Goal: Information Seeking & Learning: Find specific fact

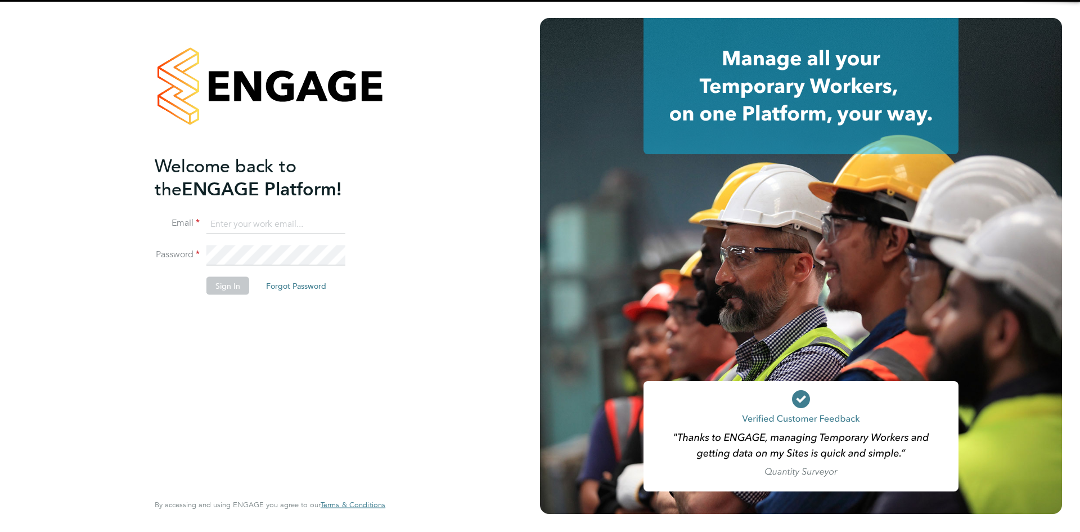
click at [235, 217] on input at bounding box center [275, 224] width 139 height 20
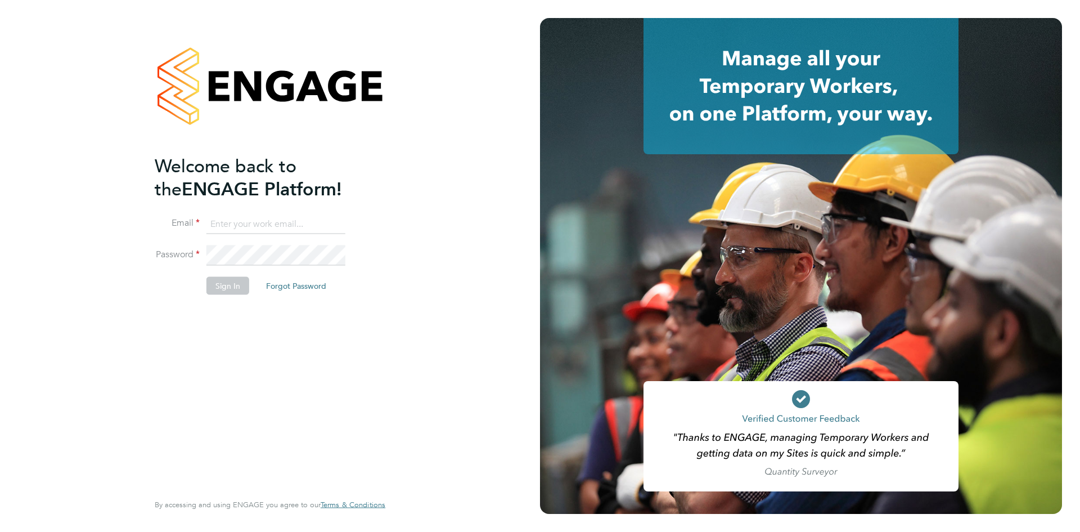
type input "georgia.jesson@mclarenresourcing.co.uk"
click at [241, 279] on button "Sign In" at bounding box center [227, 285] width 43 height 18
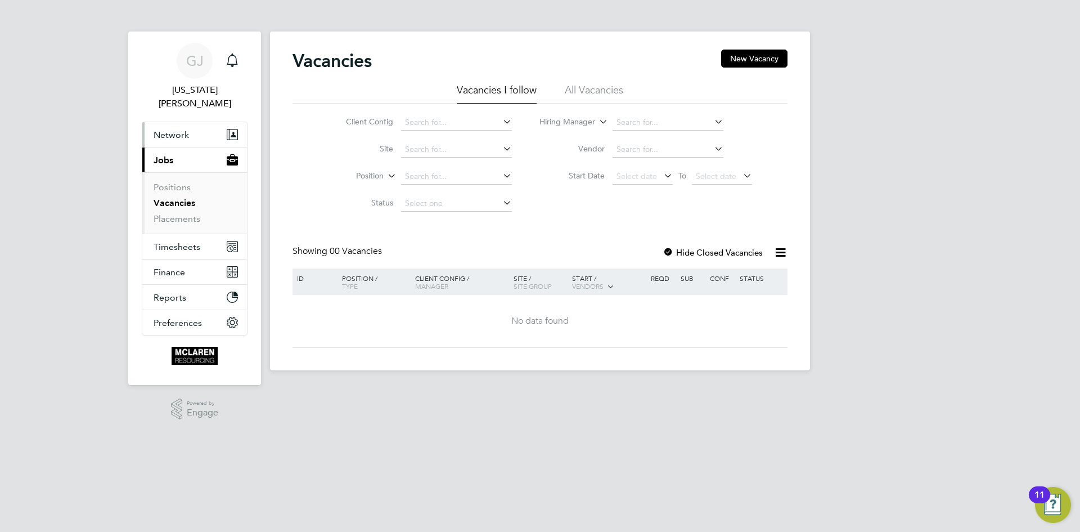
click at [160, 129] on span "Network" at bounding box center [171, 134] width 35 height 11
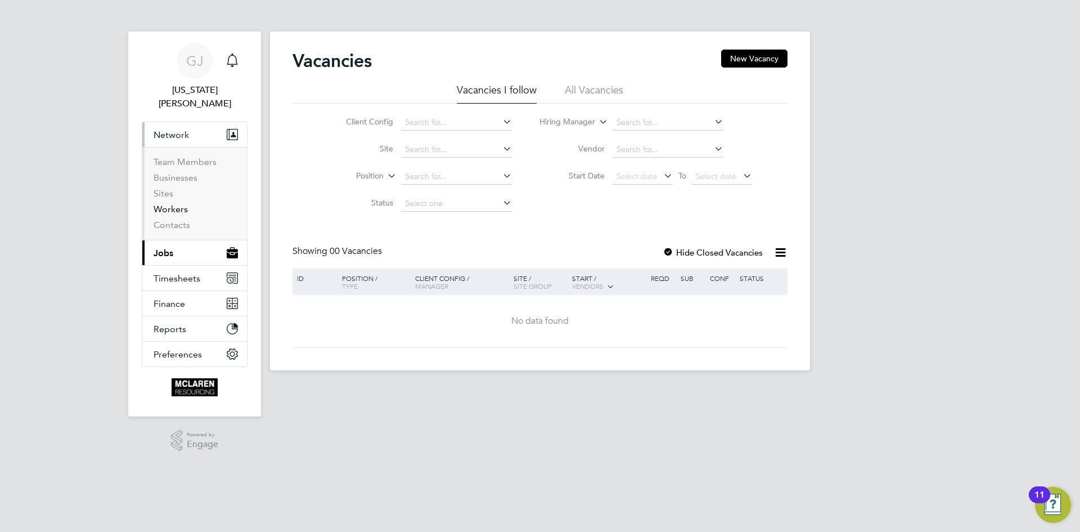
click at [174, 204] on link "Workers" at bounding box center [171, 209] width 34 height 11
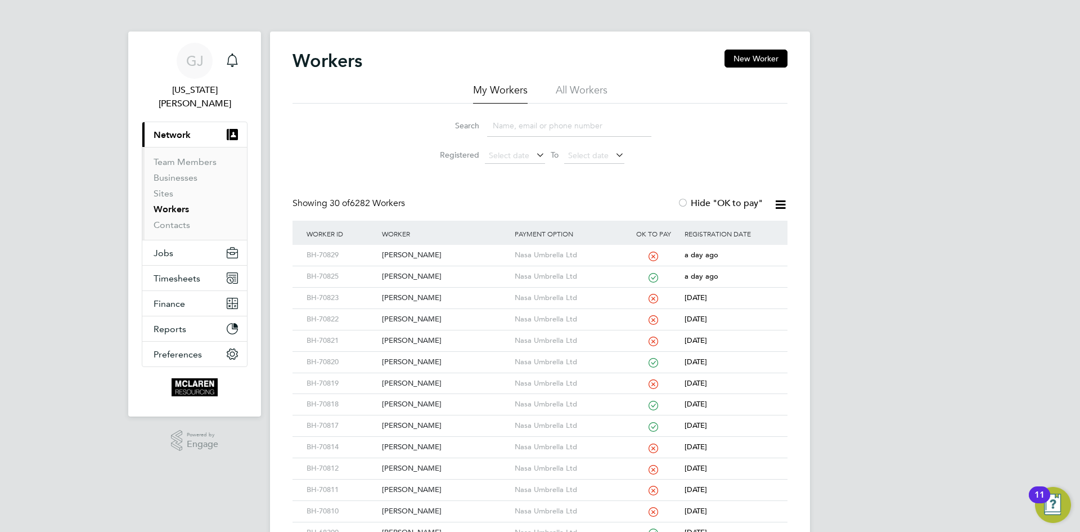
click at [519, 123] on input at bounding box center [569, 126] width 164 height 22
paste input "Keifer Haddon"
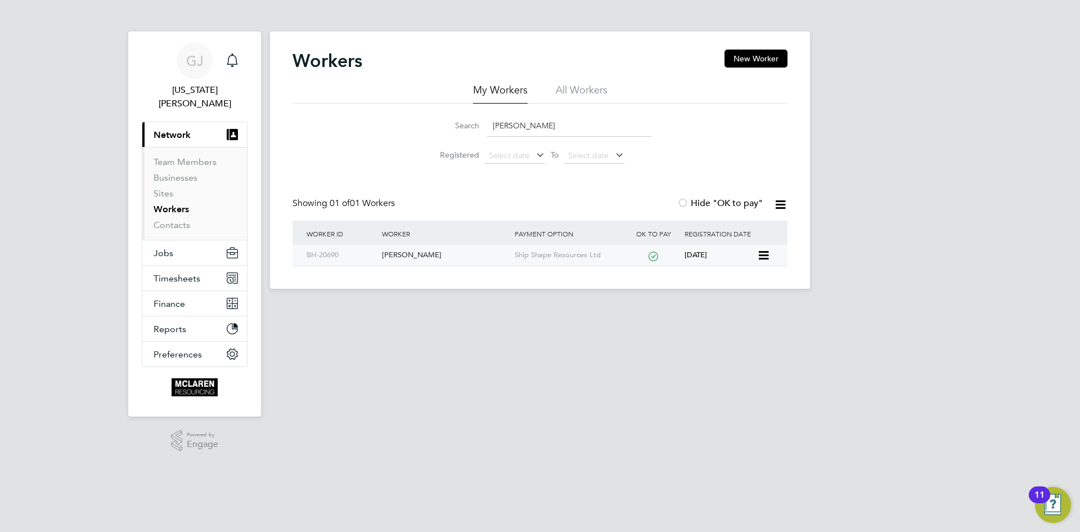
type input "Keifer Haddon"
click at [395, 256] on div "Keifer Haddon" at bounding box center [445, 255] width 132 height 21
drag, startPoint x: 548, startPoint y: 124, endPoint x: 493, endPoint y: 126, distance: 55.2
click at [493, 126] on input "Keifer Haddon" at bounding box center [569, 126] width 164 height 22
paste input "Fokhrul Alom Belal"
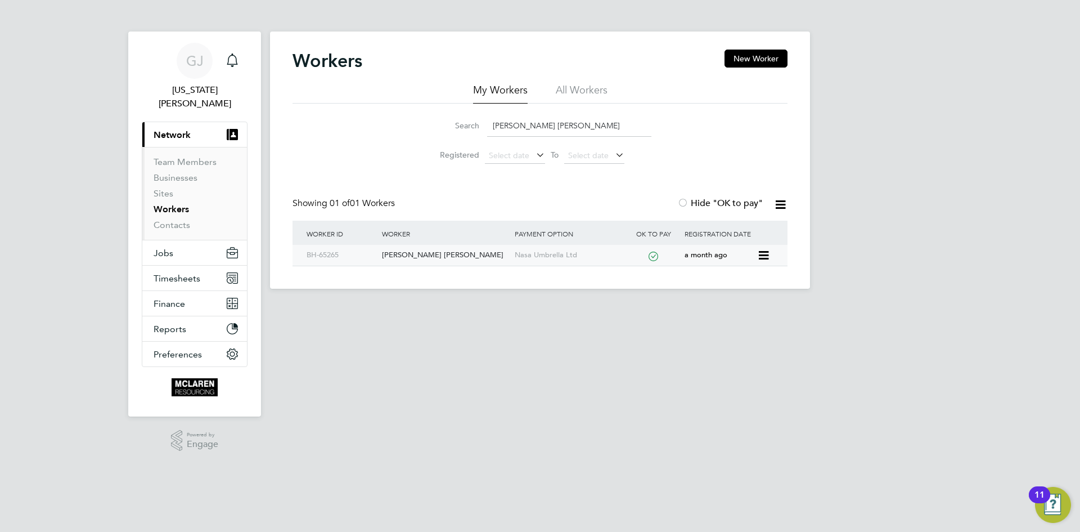
type input "Fokhrul Alom Belal"
click at [422, 258] on div "Fokhrul Alom Belal" at bounding box center [445, 255] width 132 height 21
drag, startPoint x: 586, startPoint y: 129, endPoint x: 483, endPoint y: 128, distance: 103.5
click at [483, 128] on div "Search Fokhrul Alom Belal" at bounding box center [540, 126] width 223 height 22
paste input "Sean Logan"
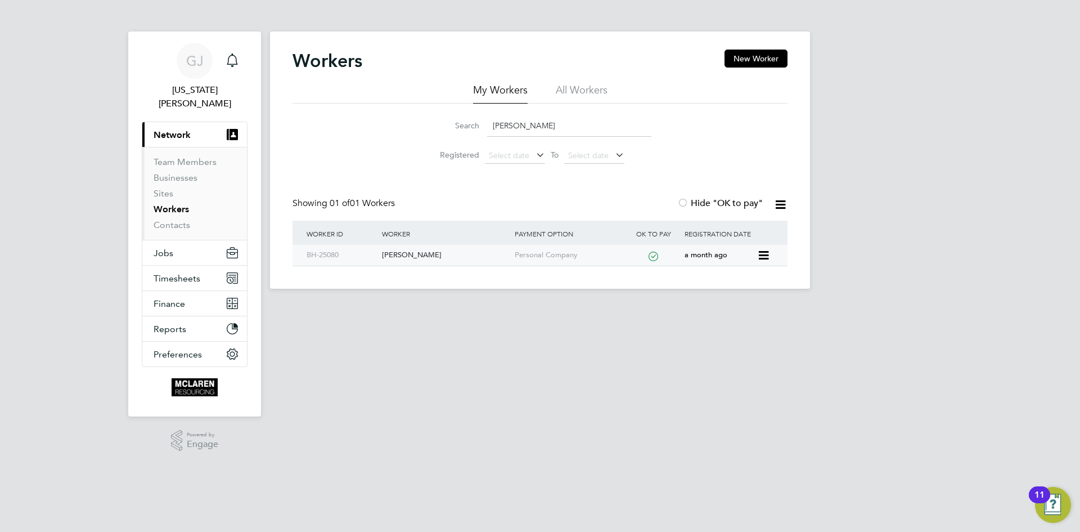
click at [410, 253] on div "Sean Logan" at bounding box center [445, 255] width 132 height 21
drag, startPoint x: 562, startPoint y: 134, endPoint x: 501, endPoint y: 132, distance: 61.4
click at [501, 132] on input "Sean Logan" at bounding box center [569, 126] width 164 height 22
type input "S"
paste input "Louis Messi"
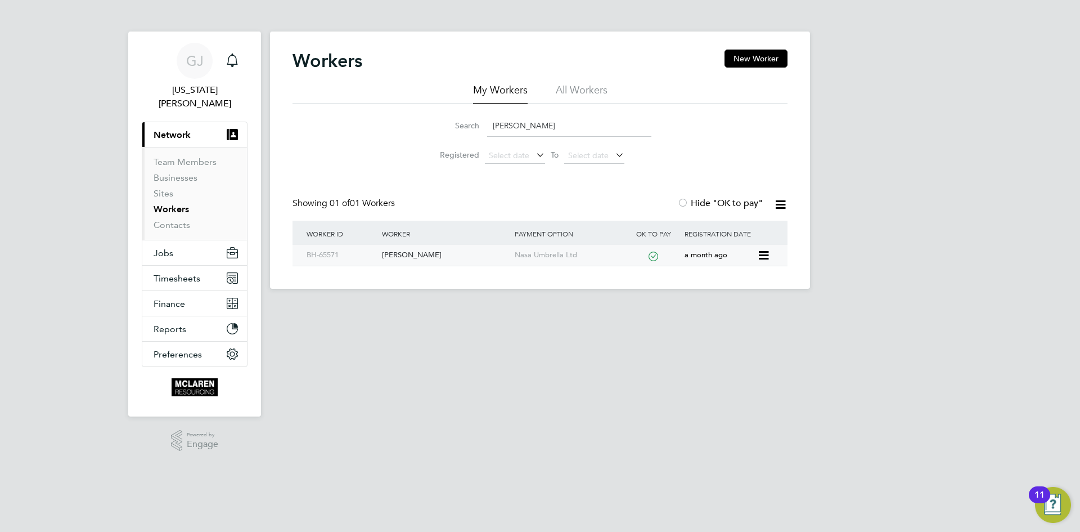
type input "Louis Messi"
click at [433, 255] on div "[PERSON_NAME]" at bounding box center [445, 255] width 132 height 21
drag, startPoint x: 547, startPoint y: 122, endPoint x: 407, endPoint y: 127, distance: 140.1
click at [407, 127] on div "Search Louis Messi Registered Select date To Select date" at bounding box center [539, 136] width 495 height 66
paste input "Dom Allen"
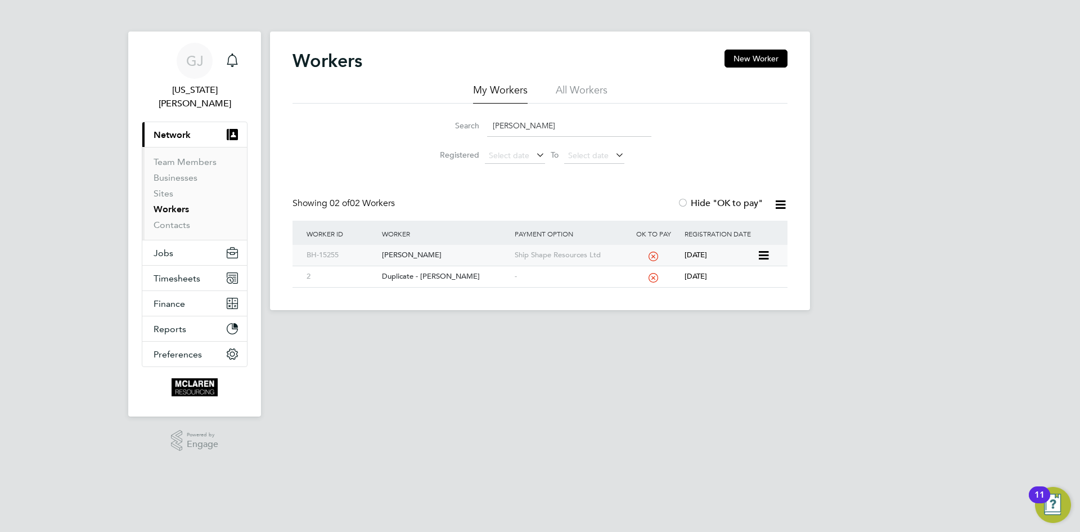
type input "Dom Allen"
click at [427, 251] on div "Dominic Allen" at bounding box center [445, 255] width 132 height 21
drag, startPoint x: 530, startPoint y: 125, endPoint x: 487, endPoint y: 124, distance: 42.8
click at [487, 124] on input "Dom Allen" at bounding box center [569, 126] width 164 height 22
paste input "Daniel Sainty"
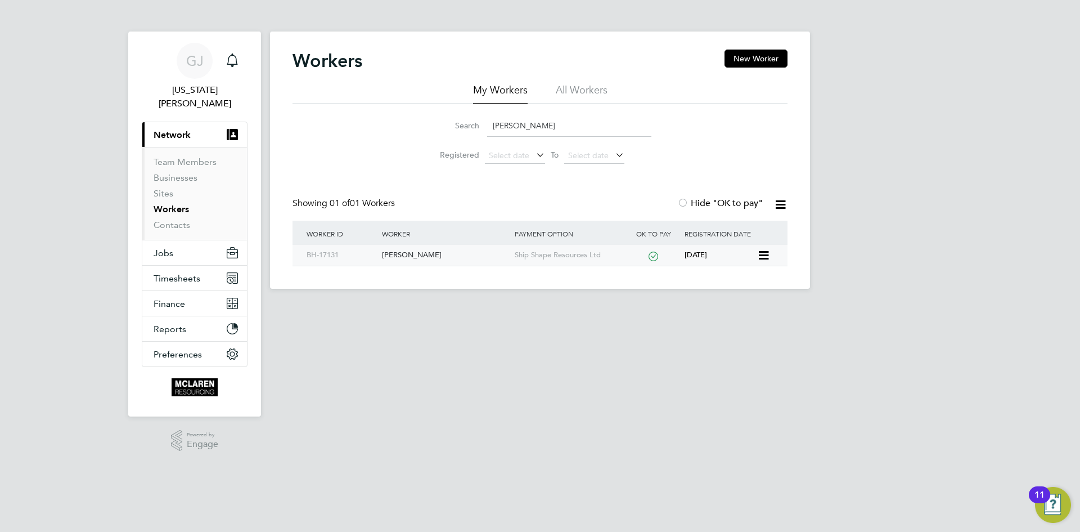
type input "Daniel Sainty"
click at [433, 251] on div "Daniel Sainty" at bounding box center [445, 255] width 132 height 21
drag, startPoint x: 538, startPoint y: 124, endPoint x: 492, endPoint y: 123, distance: 46.1
click at [492, 123] on input "Daniel Sainty" at bounding box center [569, 126] width 164 height 22
paste input "Robert McElhone"
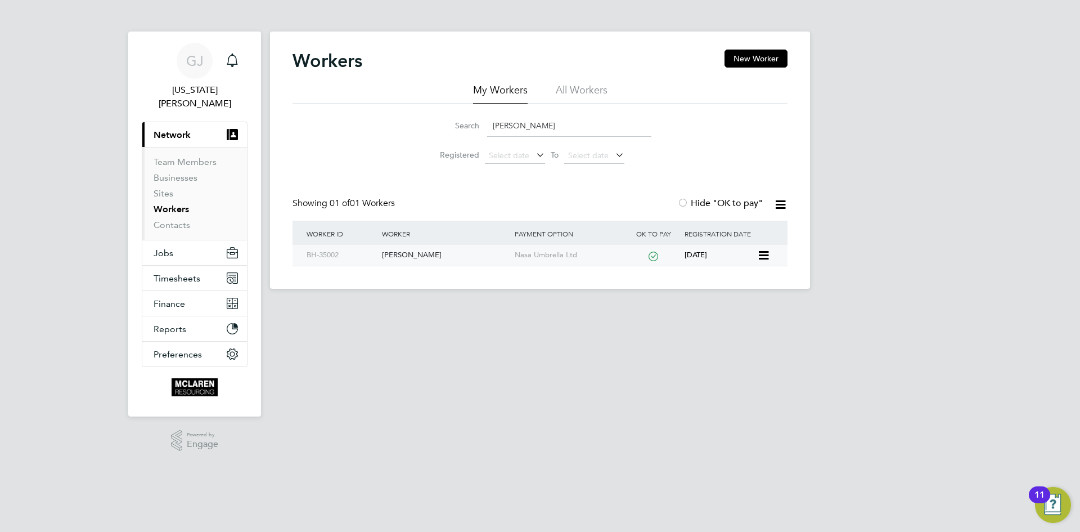
type input "Robert McElhone"
click at [466, 262] on div "Robert Mcelhone" at bounding box center [445, 255] width 132 height 21
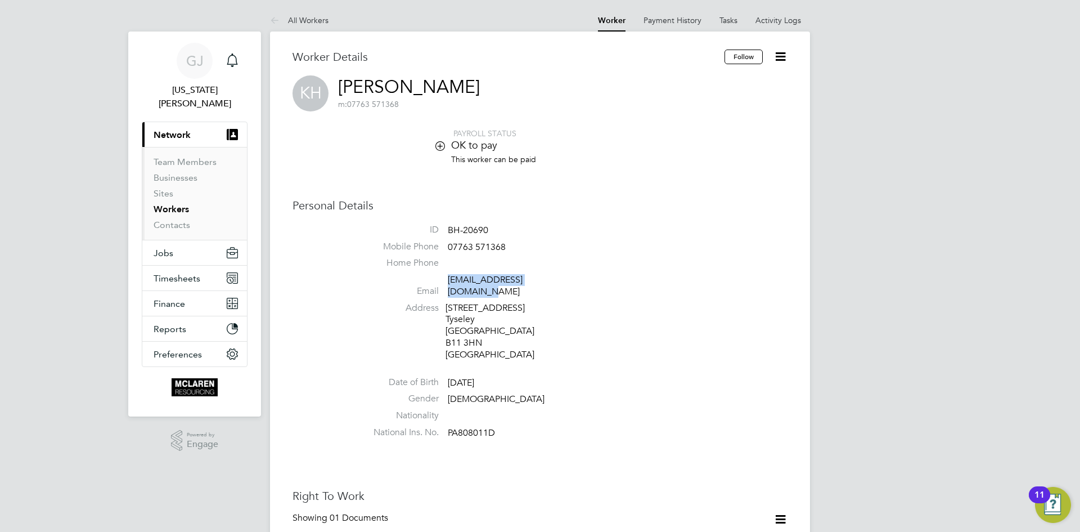
drag, startPoint x: 559, startPoint y: 278, endPoint x: 447, endPoint y: 282, distance: 111.4
click at [447, 282] on li "Email lilkey1996@hotmail.co.uk" at bounding box center [573, 288] width 427 height 28
copy link "lilkey1996@hotmail.co.uk"
click at [163, 129] on span "Network" at bounding box center [172, 134] width 37 height 11
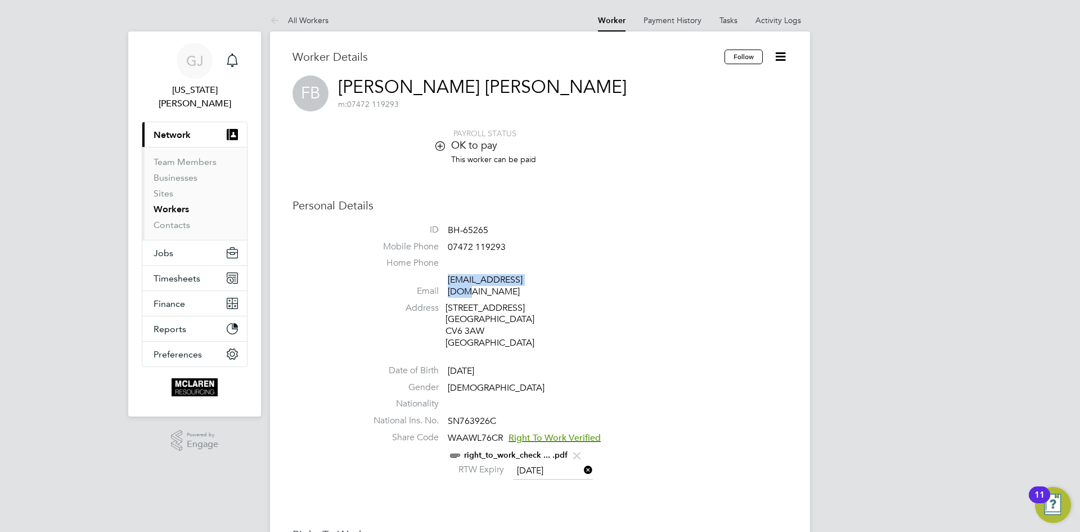
drag, startPoint x: 541, startPoint y: 278, endPoint x: 449, endPoint y: 281, distance: 92.3
click at [449, 281] on span "alombelal@gmail.com" at bounding box center [501, 286] width 107 height 24
copy link "alombelal@gmail.com"
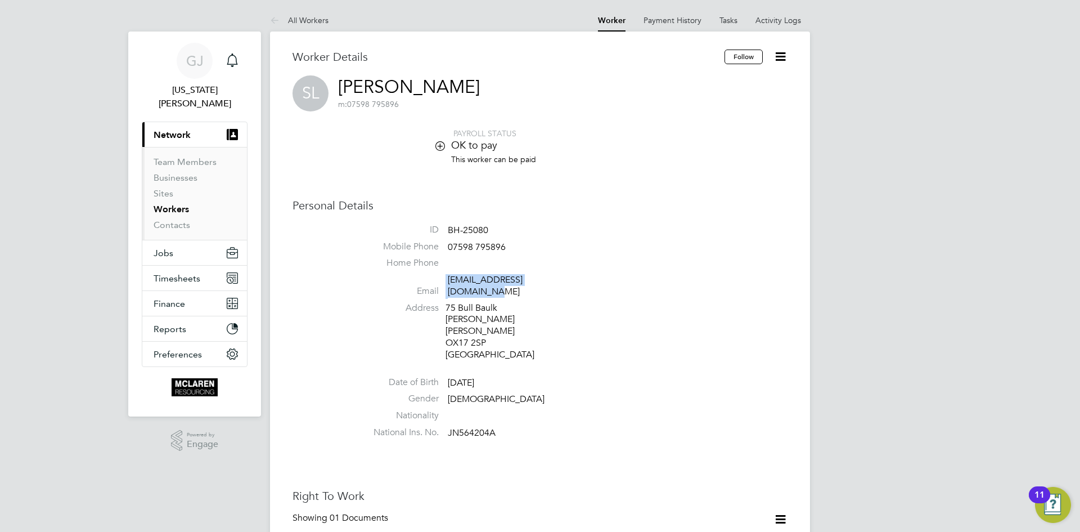
drag, startPoint x: 572, startPoint y: 281, endPoint x: 494, endPoint y: 264, distance: 79.3
click at [494, 264] on ul "ID BH-25080 Mobile Phone [PHONE_NUMBER] Home Phone Email [EMAIL_ADDRESS][DOMAIN…" at bounding box center [573, 333] width 427 height 219
copy li "[EMAIL_ADDRESS][DOMAIN_NAME]"
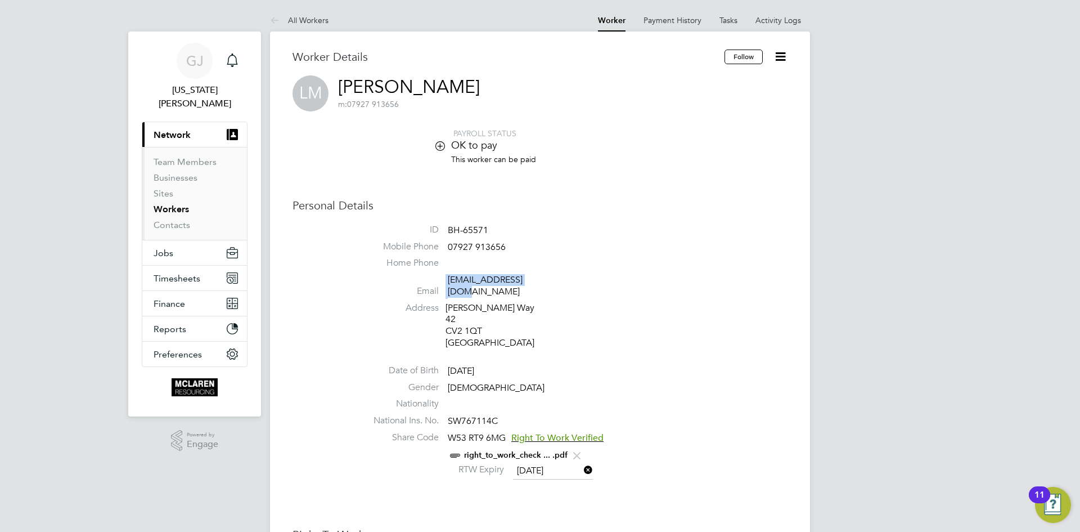
drag, startPoint x: 554, startPoint y: 278, endPoint x: 439, endPoint y: 274, distance: 114.8
click at [439, 274] on li "Email [EMAIL_ADDRESS][DOMAIN_NAME]" at bounding box center [573, 288] width 427 height 28
copy li "[EMAIL_ADDRESS][DOMAIN_NAME]"
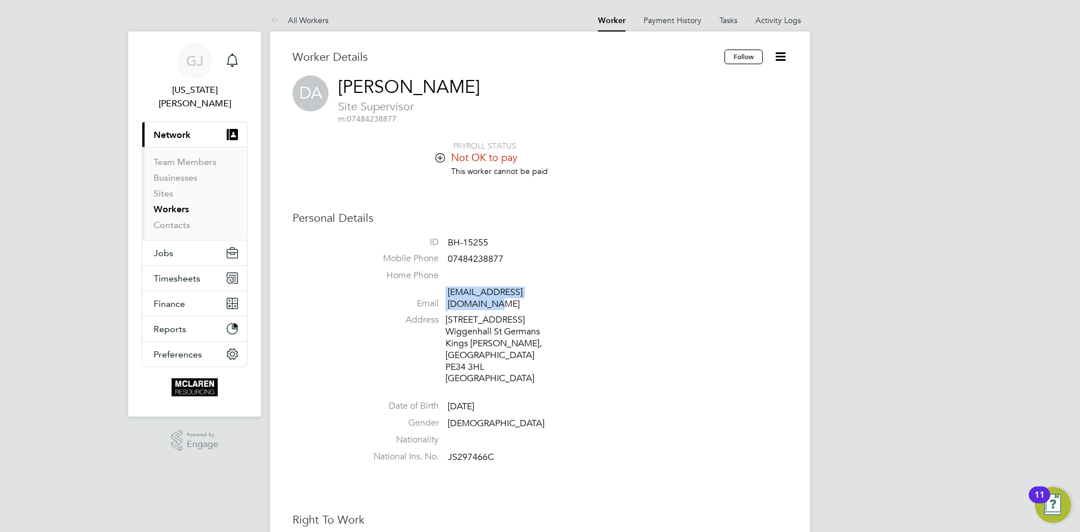
drag, startPoint x: 563, startPoint y: 290, endPoint x: 452, endPoint y: 282, distance: 111.1
click at [452, 282] on ul "ID BH-15255 Mobile Phone 07484238877 Home Phone Email d.allen2009@hotmail.co.uk…" at bounding box center [573, 351] width 427 height 231
copy li "d.allen2009@hotmail.co.uk"
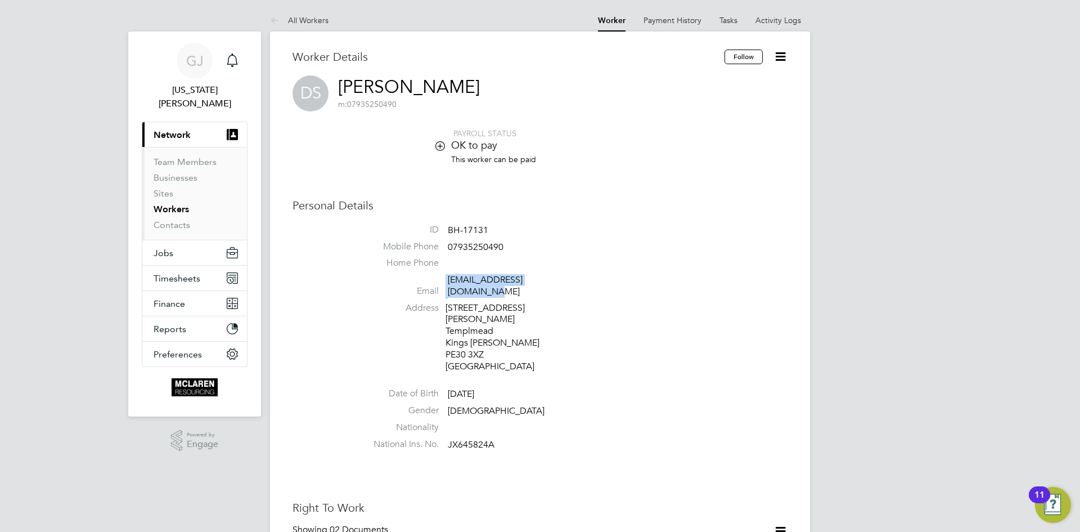
drag, startPoint x: 571, startPoint y: 276, endPoint x: 472, endPoint y: 272, distance: 98.5
click at [472, 272] on ul "ID BH-17131 Mobile Phone 07935250490 Home Phone Email danielsainty93@icloud.com…" at bounding box center [573, 339] width 427 height 231
copy li "danielsainty93@icloud.com"
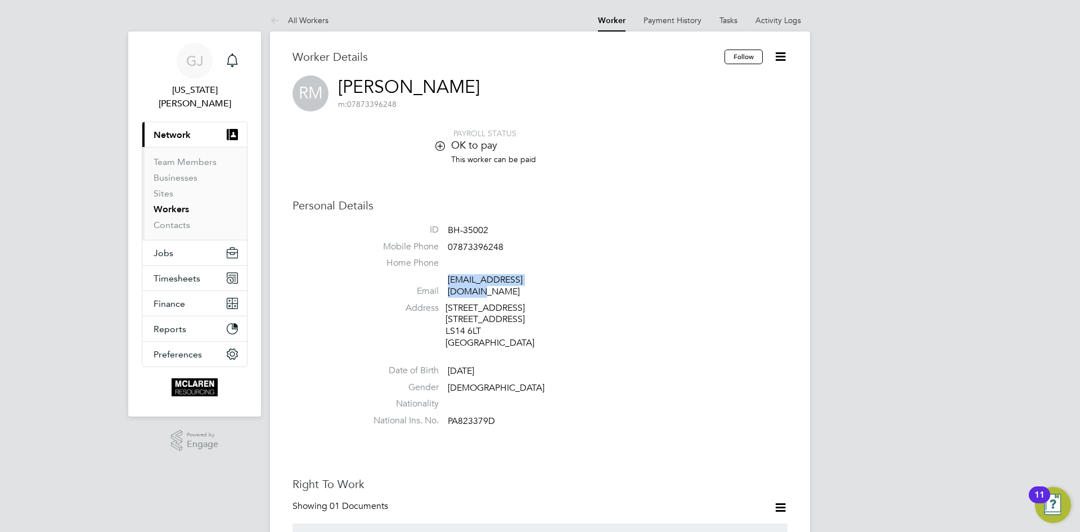
drag, startPoint x: 566, startPoint y: 280, endPoint x: 449, endPoint y: 277, distance: 117.0
click at [449, 277] on li "Email [EMAIL_ADDRESS][DOMAIN_NAME]" at bounding box center [573, 288] width 427 height 28
copy link "[EMAIL_ADDRESS][DOMAIN_NAME]"
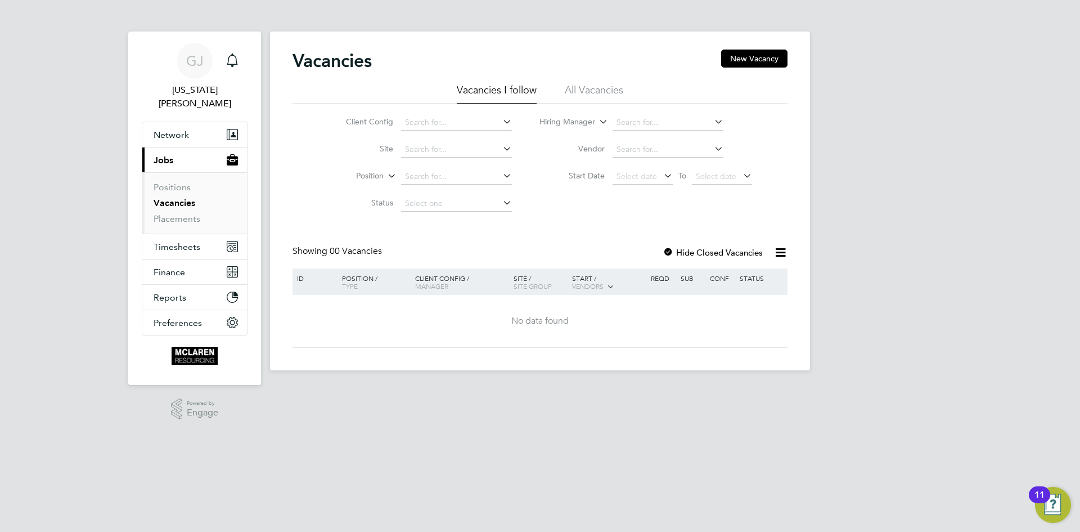
click at [169, 155] on span "Jobs" at bounding box center [164, 160] width 20 height 11
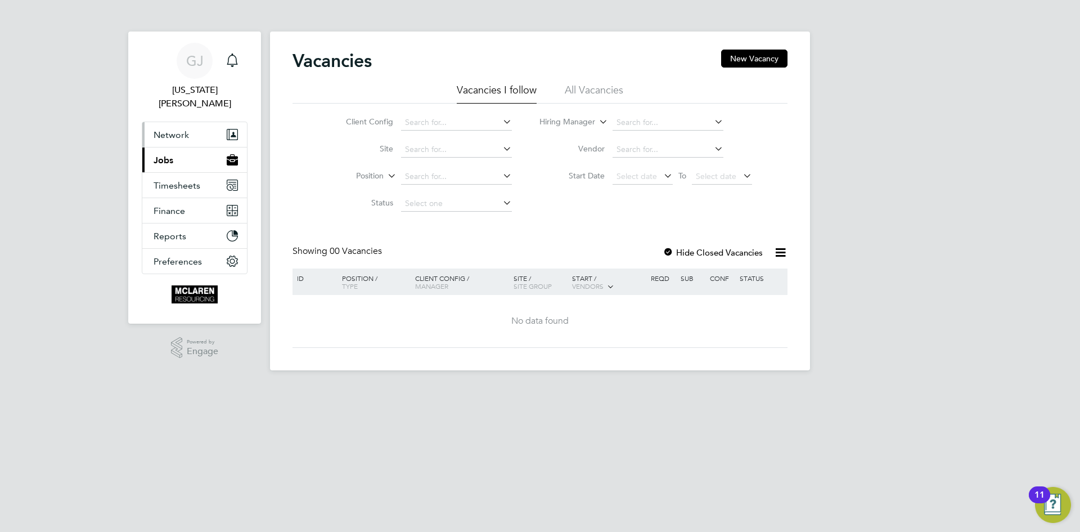
click at [179, 129] on span "Network" at bounding box center [171, 134] width 35 height 11
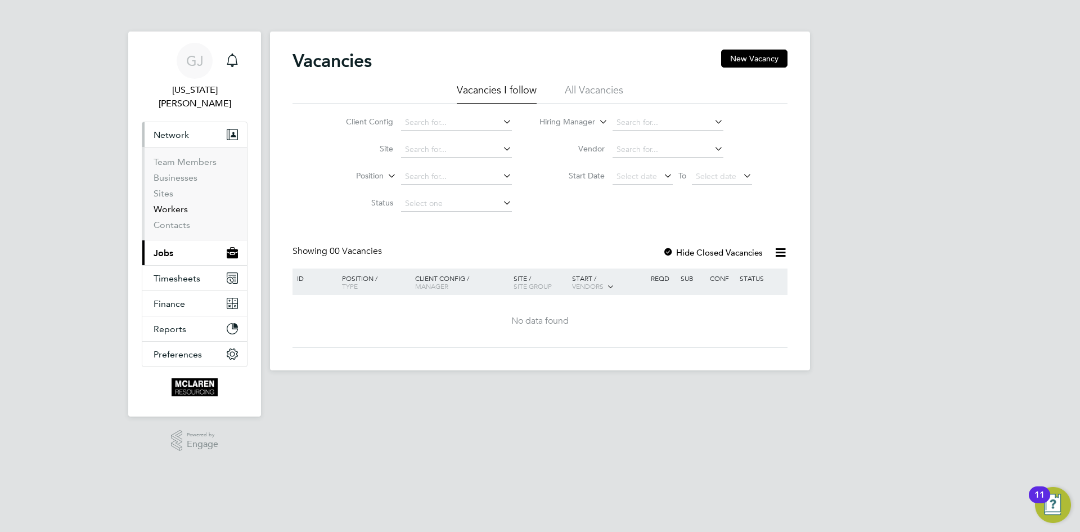
click at [174, 204] on link "Workers" at bounding box center [171, 209] width 34 height 11
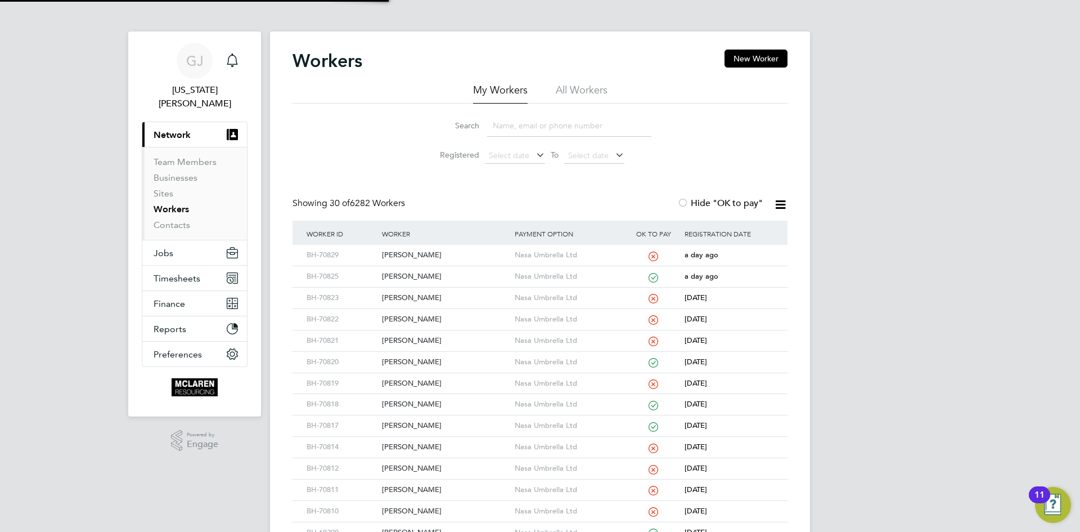
click at [505, 130] on input at bounding box center [569, 126] width 164 height 22
paste input "[PERSON_NAME]"
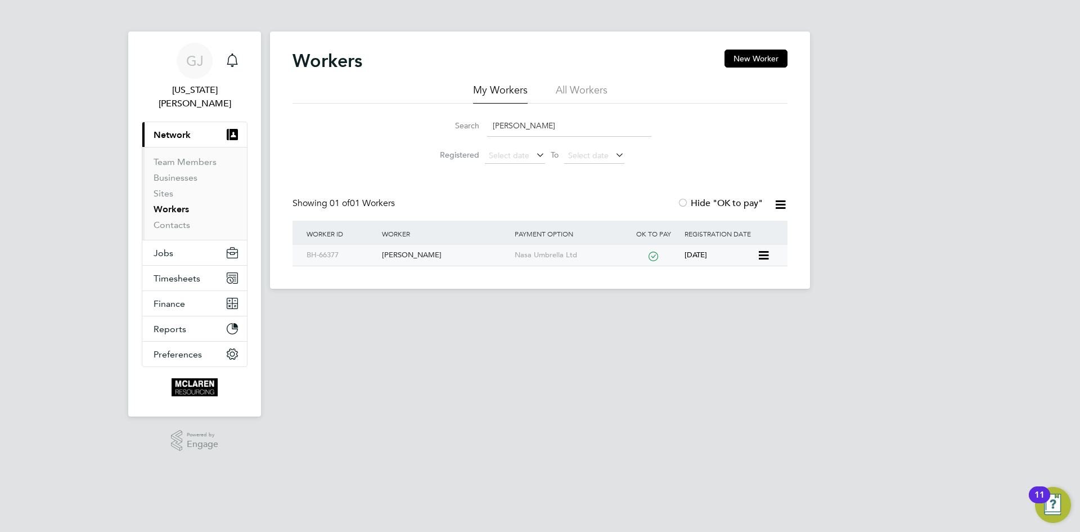
type input "[PERSON_NAME]"
click at [421, 254] on div "[PERSON_NAME]" at bounding box center [445, 255] width 132 height 21
drag, startPoint x: 538, startPoint y: 123, endPoint x: 490, endPoint y: 131, distance: 48.5
click at [490, 131] on input "[PERSON_NAME]" at bounding box center [569, 126] width 164 height 22
paste input "James Bailey"
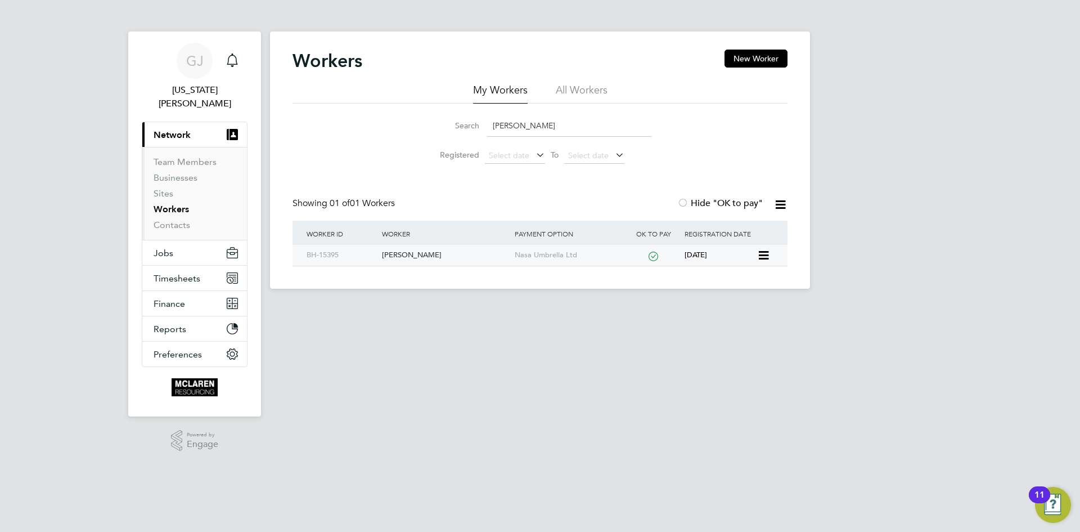
type input "[PERSON_NAME]"
click at [425, 258] on div "[PERSON_NAME]" at bounding box center [445, 255] width 132 height 21
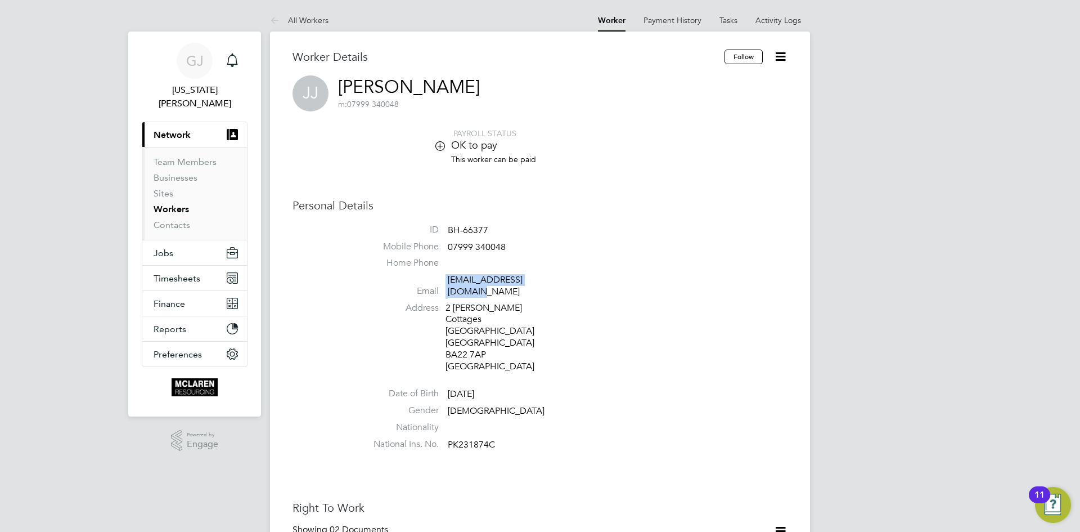
drag, startPoint x: 552, startPoint y: 280, endPoint x: 443, endPoint y: 285, distance: 108.7
click at [443, 285] on li "Email [EMAIL_ADDRESS][DOMAIN_NAME]" at bounding box center [573, 288] width 427 height 28
copy li "[EMAIL_ADDRESS][DOMAIN_NAME]"
drag, startPoint x: 555, startPoint y: 273, endPoint x: 567, endPoint y: 277, distance: 13.0
click at [567, 277] on ul "ID BH-15395 Mobile Phone [PHONE_NUMBER] Home Phone Email [EMAIL_ADDRESS][DOMAIN…" at bounding box center [573, 339] width 427 height 231
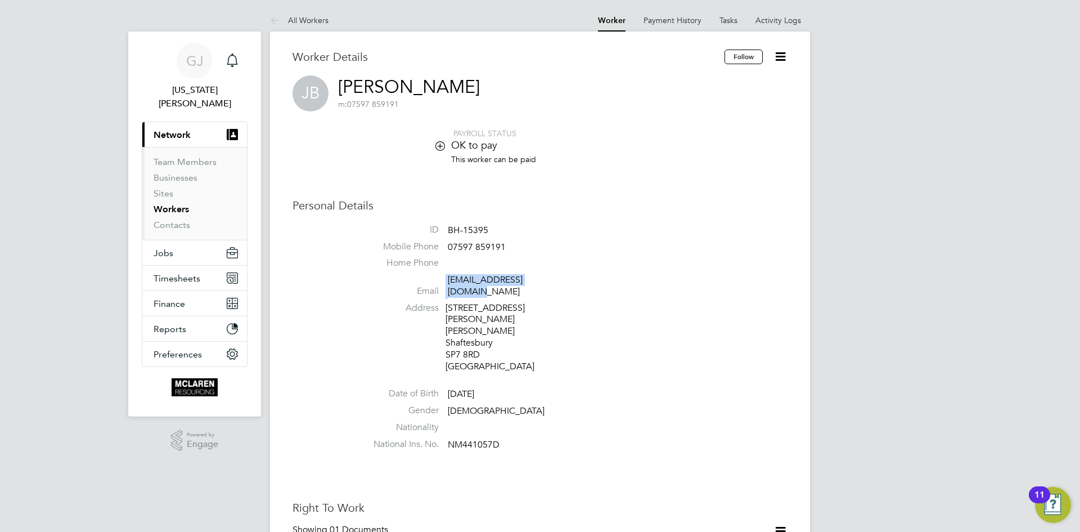
copy li "[EMAIL_ADDRESS][DOMAIN_NAME]"
